Goal: Task Accomplishment & Management: Complete application form

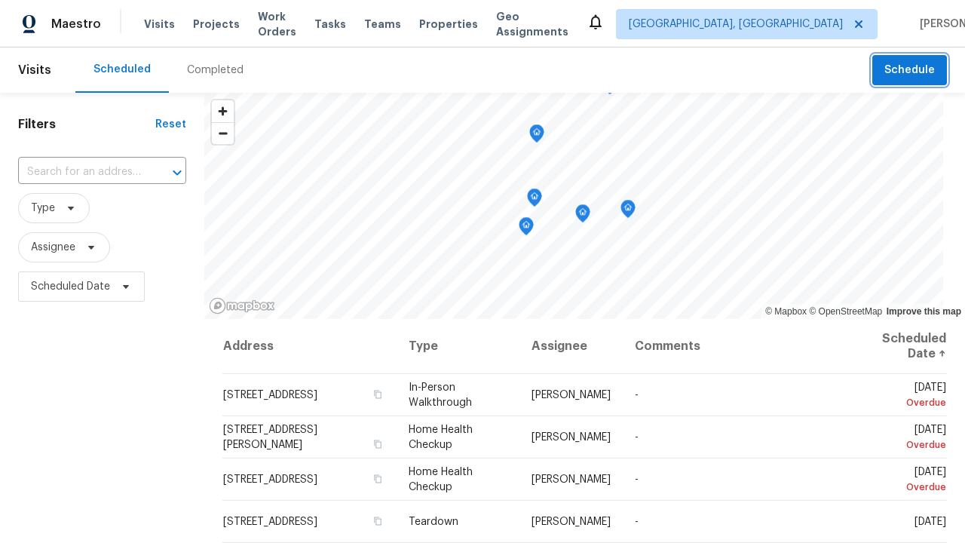
click at [911, 70] on span "Schedule" at bounding box center [909, 70] width 51 height 19
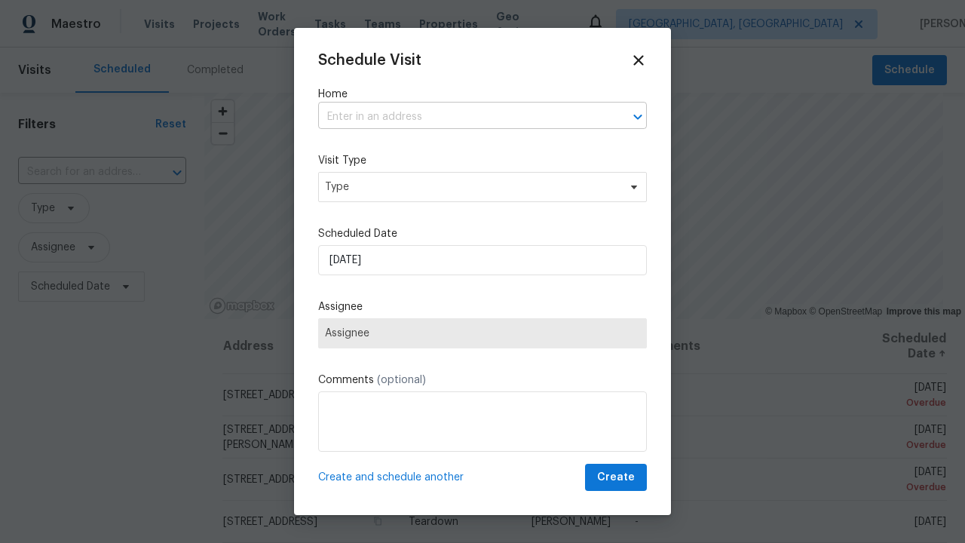
click at [461, 117] on input "text" at bounding box center [461, 117] width 286 height 23
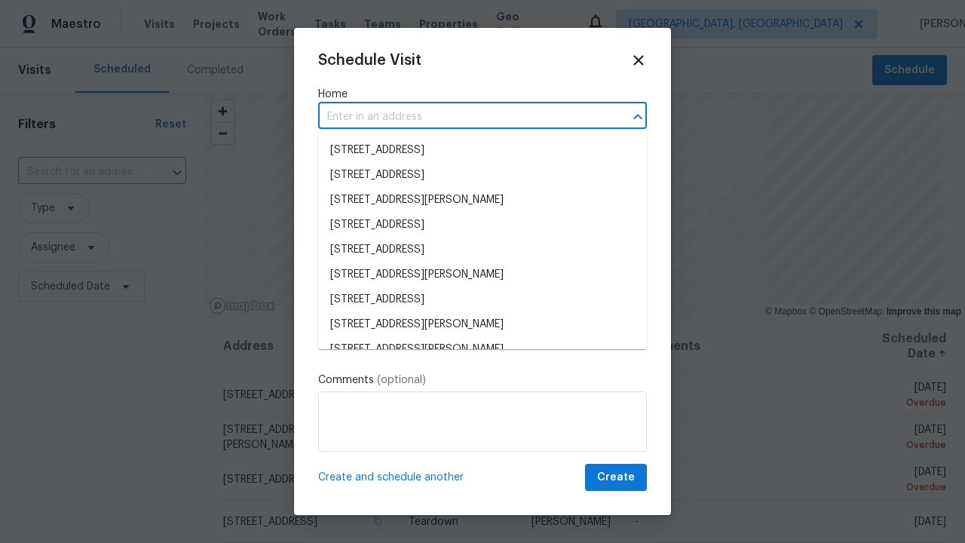
click at [482, 150] on li "[STREET_ADDRESS]" at bounding box center [482, 150] width 329 height 25
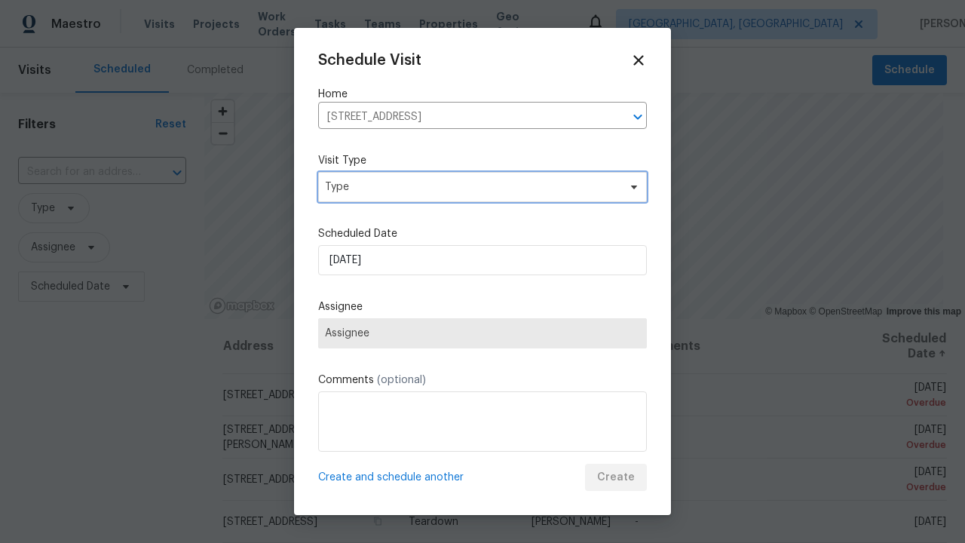
click at [482, 186] on span "Type" at bounding box center [471, 186] width 293 height 15
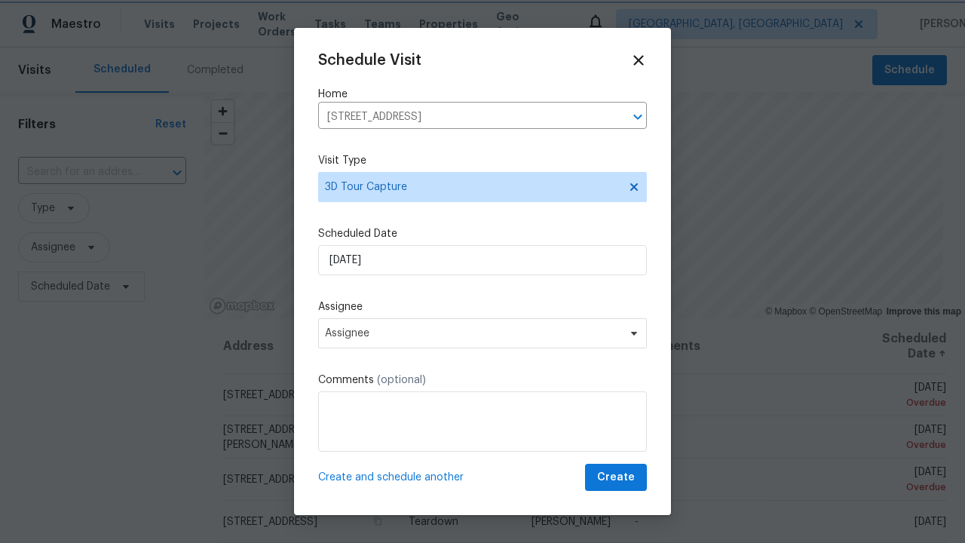
click at [482, 332] on span "Assignee" at bounding box center [472, 333] width 295 height 12
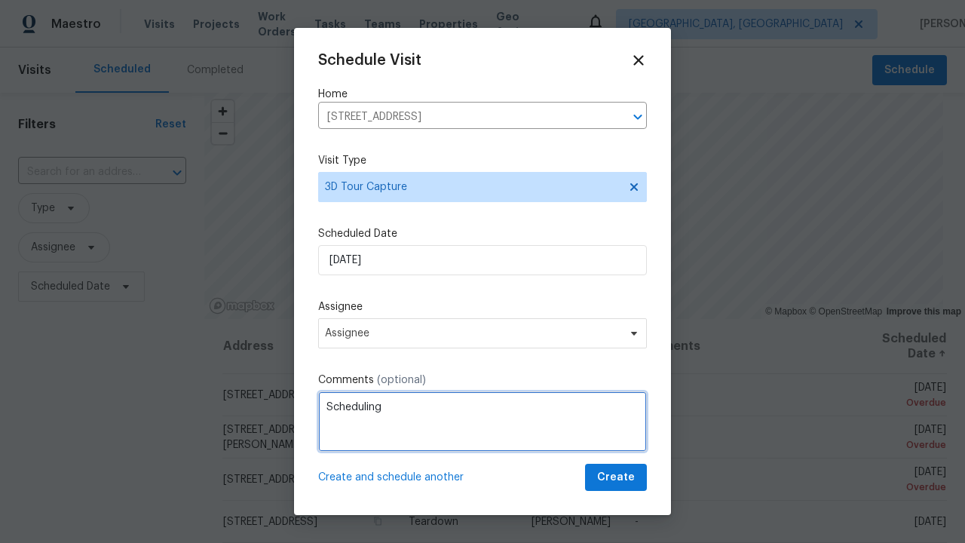
type textarea "Scheduling"
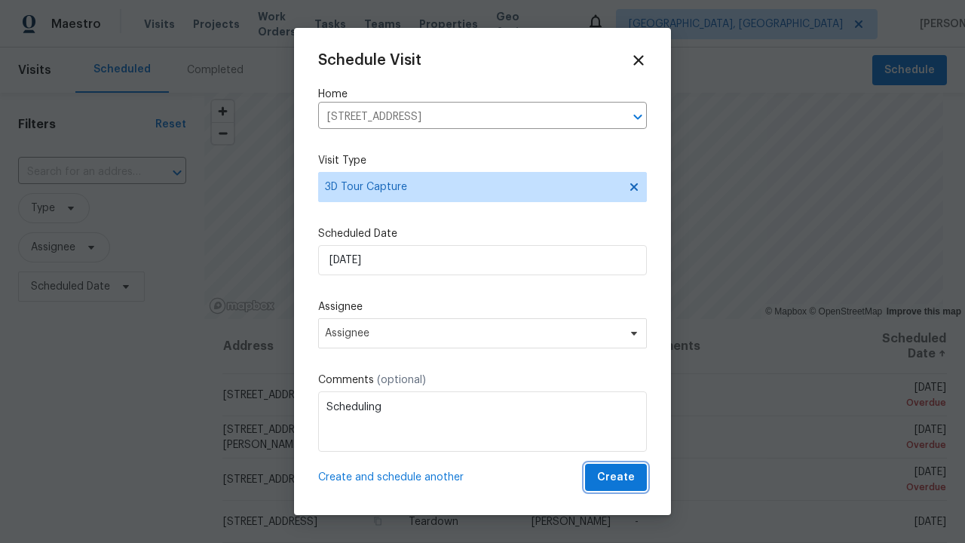
click at [617, 477] on span "Create" at bounding box center [616, 477] width 38 height 19
